Goal: Transaction & Acquisition: Purchase product/service

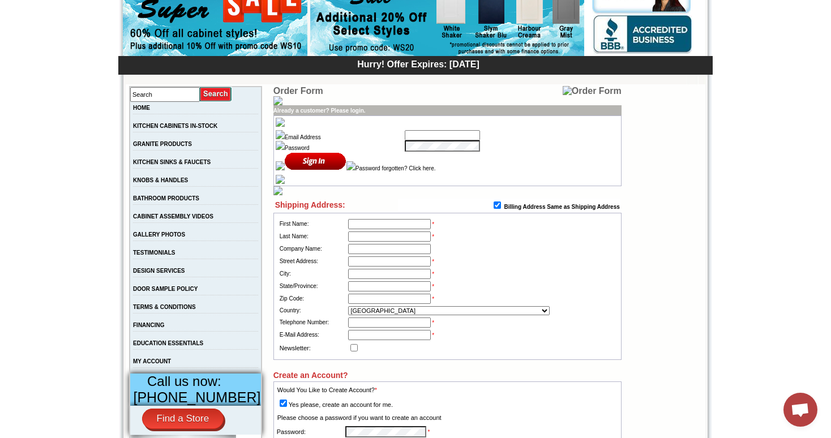
scroll to position [125, 0]
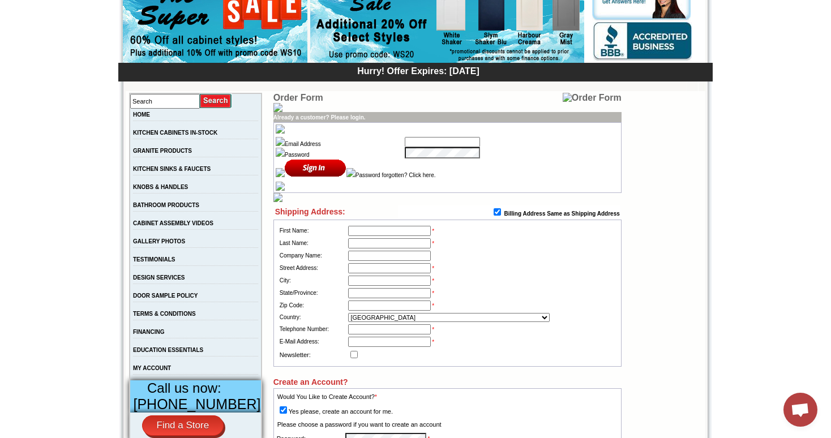
type input "tejas.hapani@gmail.com"
click at [306, 174] on input "image" at bounding box center [316, 168] width 62 height 19
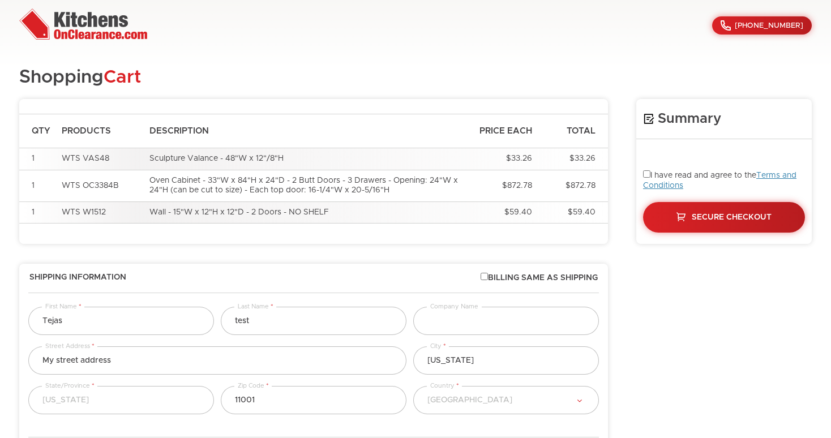
select select "18"
select select "223"
select select "18"
select select "223"
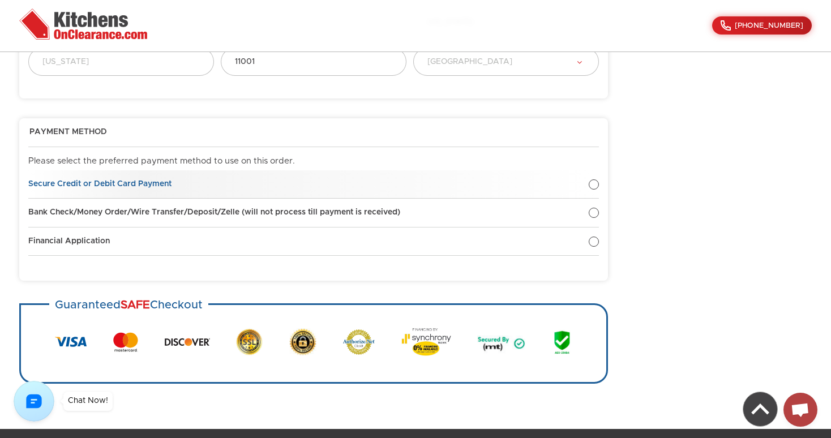
click at [598, 185] on div at bounding box center [594, 184] width 10 height 10
radio input "true"
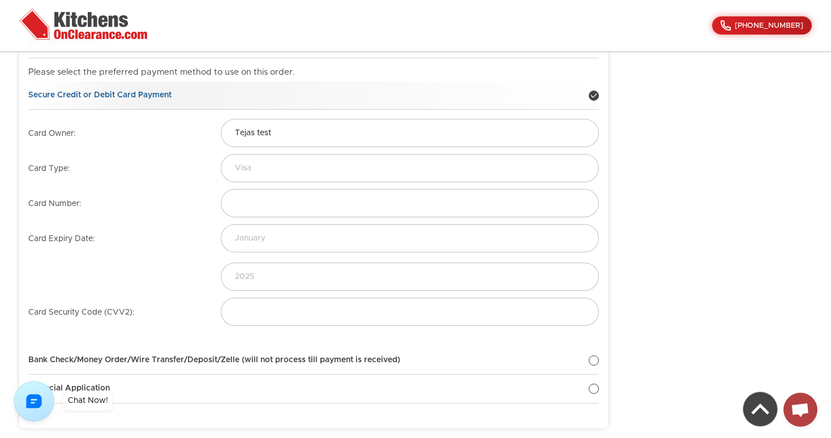
scroll to position [594, 0]
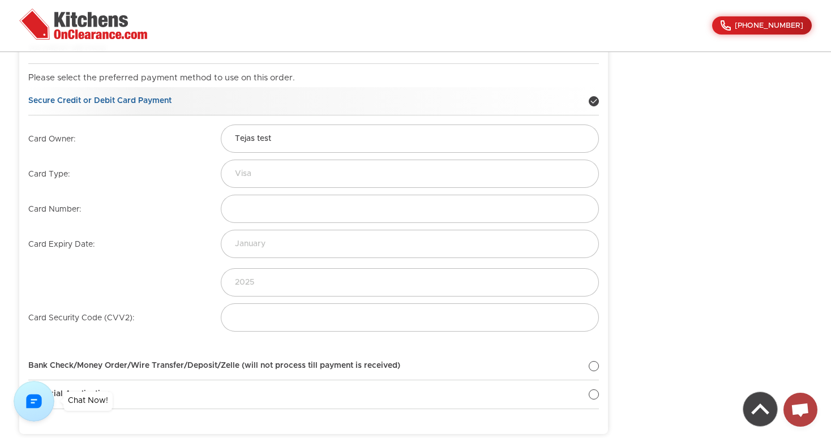
click at [598, 100] on div at bounding box center [594, 101] width 10 height 10
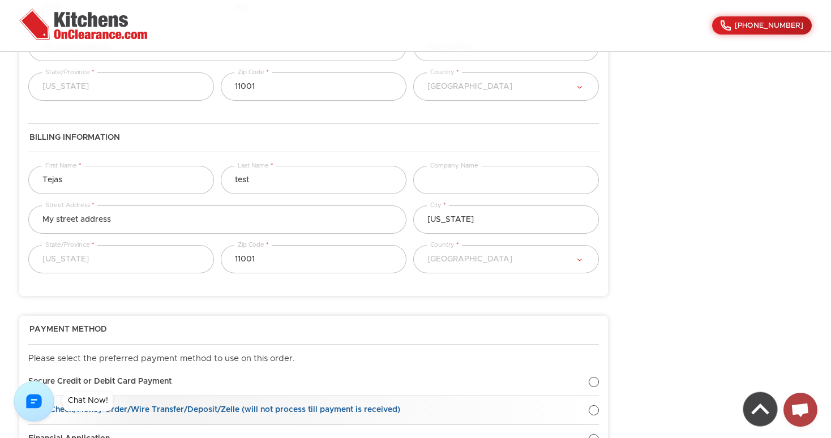
scroll to position [0, 0]
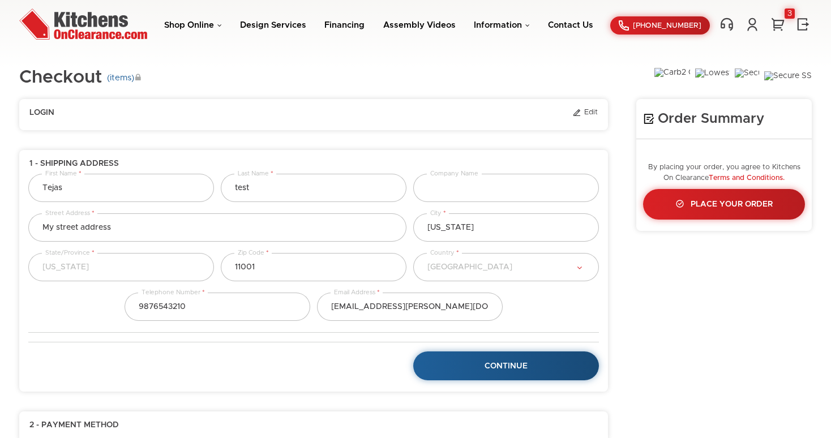
select select "18"
select select "223"
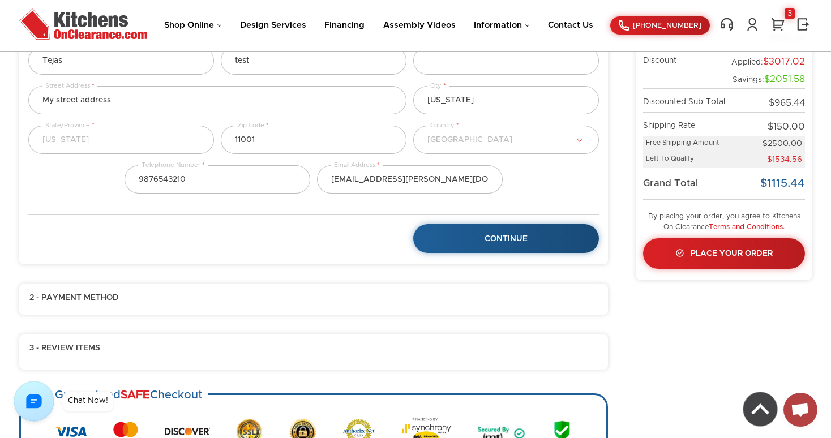
scroll to position [162, 0]
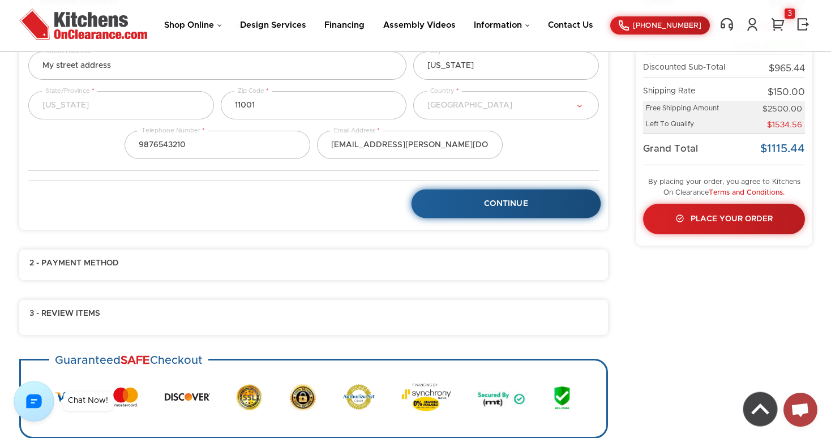
click at [469, 206] on link "Continue" at bounding box center [507, 204] width 190 height 29
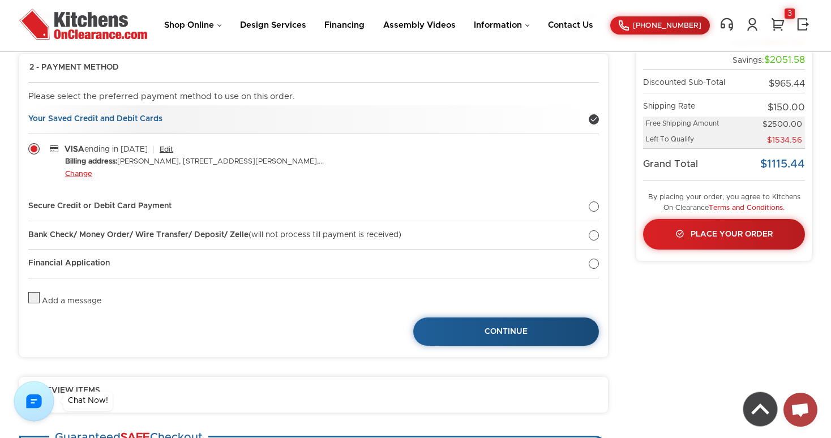
scroll to position [143, 0]
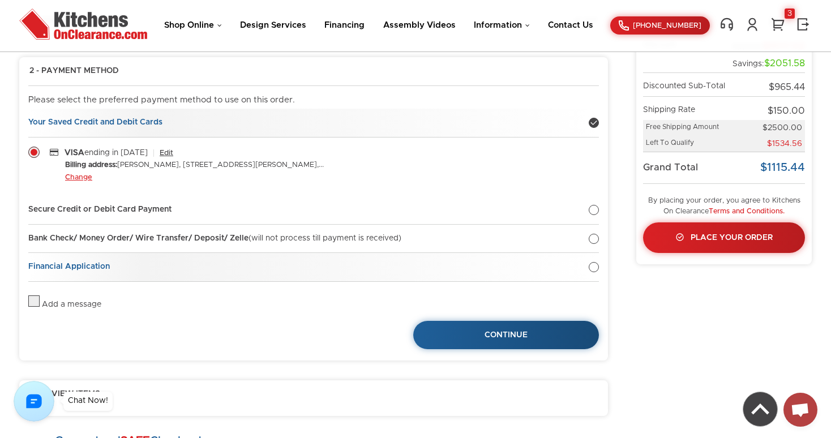
click at [88, 266] on strong "Financial Application" at bounding box center [69, 267] width 82 height 8
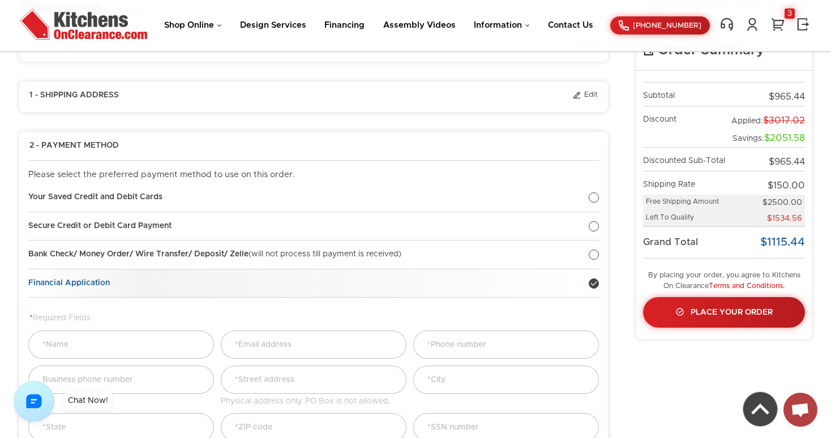
scroll to position [0, 0]
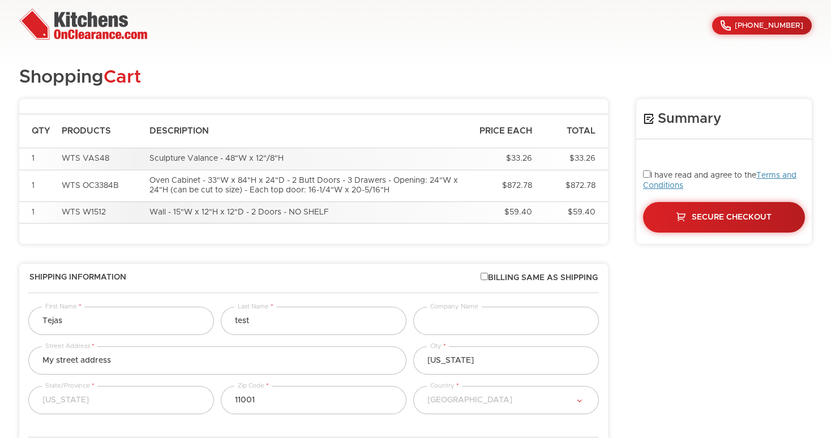
select select "18"
select select "223"
select select "18"
select select "223"
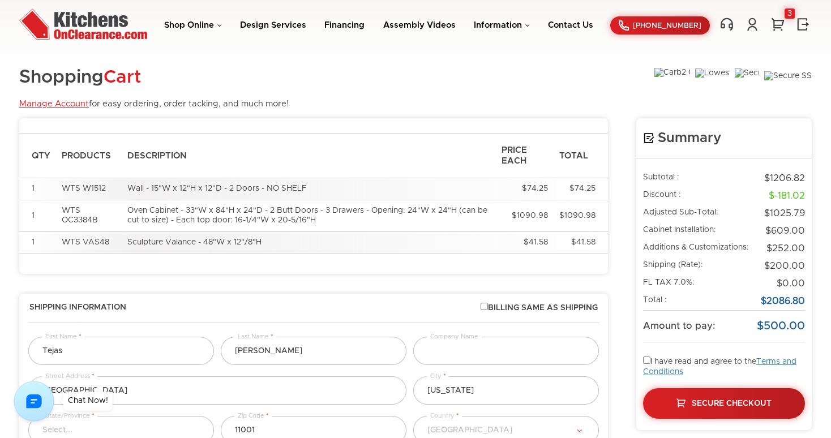
select select "223"
